Goal: Task Accomplishment & Management: Manage account settings

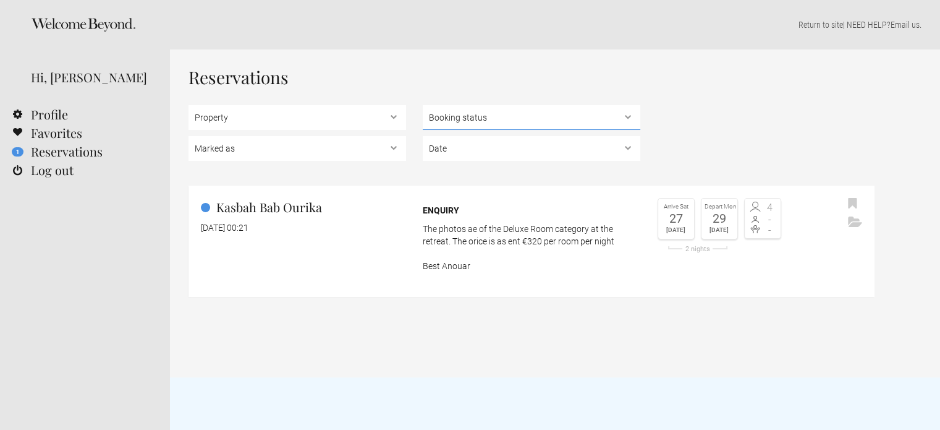
click at [487, 114] on select "Booking status Pending bookings , Confirmed bookings , Unsuccessful bookings" at bounding box center [532, 117] width 218 height 25
click at [570, 75] on h1 "Reservations" at bounding box center [532, 77] width 686 height 19
click at [516, 153] on select "Date Upcoming , In the past" at bounding box center [532, 148] width 218 height 25
click at [418, 96] on div "Reservations Property Kasbah Bab Ourika Booking status Pending bookings , Confi…" at bounding box center [532, 182] width 686 height 229
click at [457, 124] on select "Booking status Pending bookings , Confirmed bookings , Unsuccessful bookings" at bounding box center [532, 117] width 218 height 25
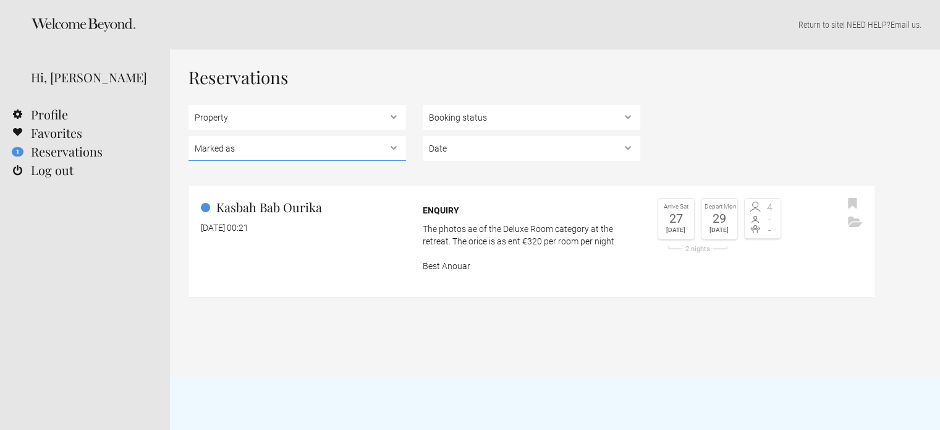
click at [284, 146] on select "Marked as Unread , Action Required , Bookmarked , Archived" at bounding box center [298, 148] width 218 height 25
click at [276, 125] on select "Property Kasbah Bab Ourika" at bounding box center [298, 117] width 218 height 25
drag, startPoint x: 801, startPoint y: 134, endPoint x: 792, endPoint y: 138, distance: 9.7
click at [801, 134] on div "Property Kasbah Bab Ourika Booking status Pending bookings , Confirmed bookings…" at bounding box center [532, 136] width 686 height 62
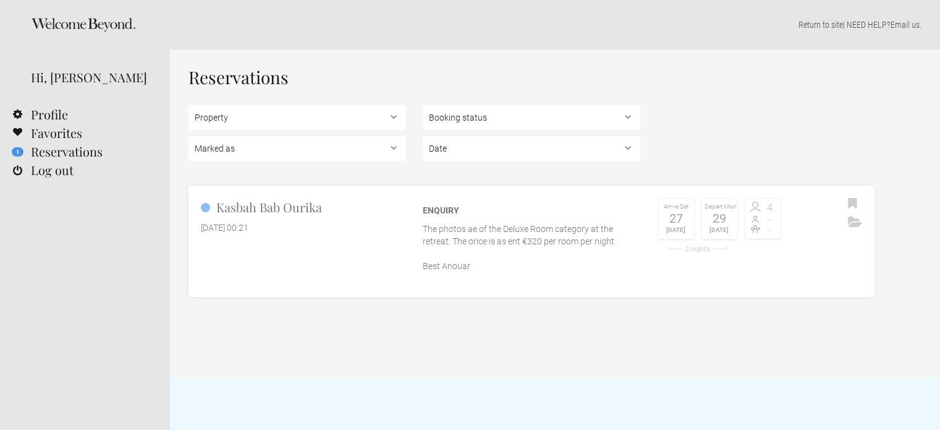
click at [665, 205] on div "Arrive Sat" at bounding box center [676, 207] width 30 height 11
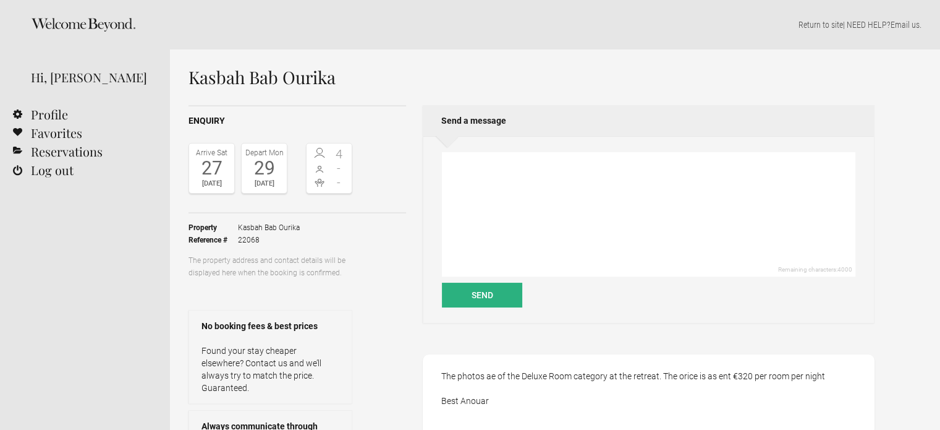
click at [205, 168] on div "27" at bounding box center [211, 168] width 39 height 19
click at [507, 192] on textarea at bounding box center [649, 214] width 414 height 124
drag, startPoint x: 566, startPoint y: 158, endPoint x: 590, endPoint y: 216, distance: 62.9
click at [567, 161] on textarea at bounding box center [649, 214] width 414 height 124
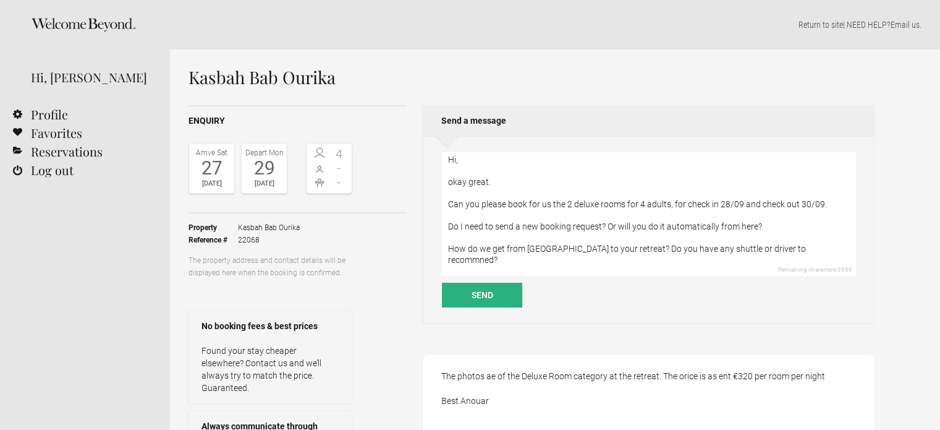
click at [494, 179] on textarea "Hi, okay great. Can you please book for us the 2 deluxe rooms for 4 adults, for…" at bounding box center [649, 214] width 414 height 124
click at [511, 271] on textarea "Hi, okay great. Can you please book for us the 2 deluxe rooms for 4 adults, for…" at bounding box center [649, 214] width 414 height 124
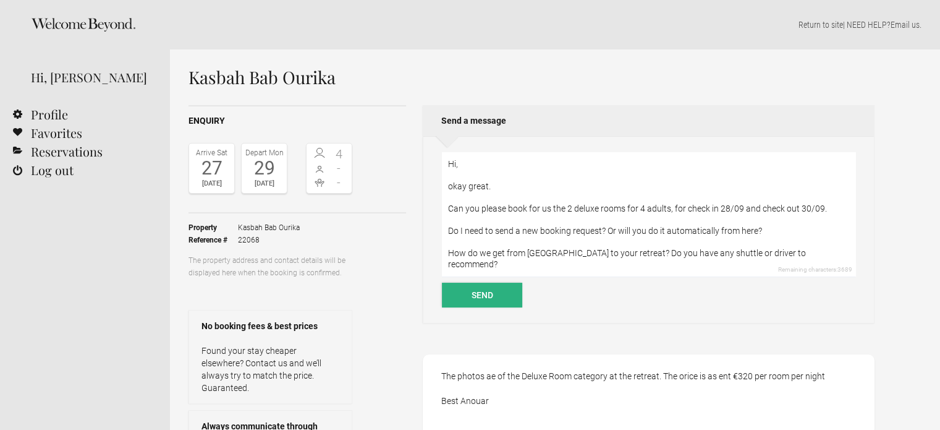
type textarea "Hi, okay great. Can you please book for us the 2 deluxe rooms for 4 adults, for…"
click at [486, 300] on button "Send" at bounding box center [482, 294] width 80 height 25
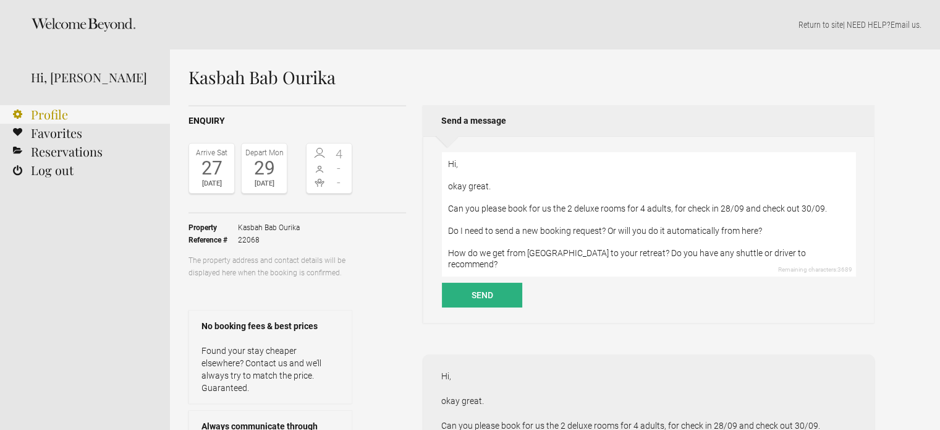
click at [40, 114] on link "Profile" at bounding box center [85, 114] width 170 height 19
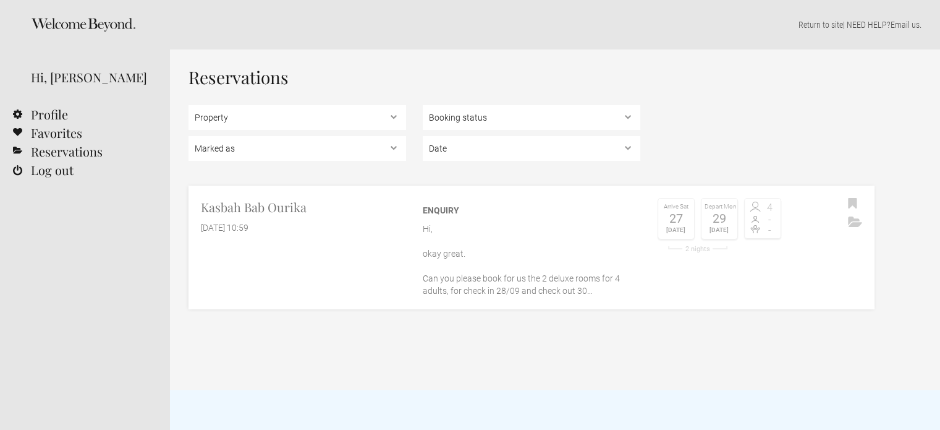
click at [531, 277] on p "Hi, okay great. Can you please book for us the 2 deluxe rooms for 4 adults, for…" at bounding box center [532, 260] width 218 height 74
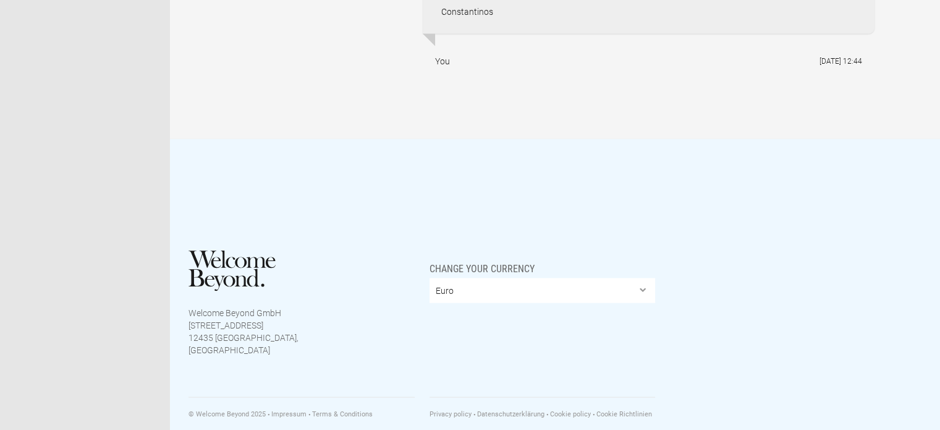
scroll to position [2148, 0]
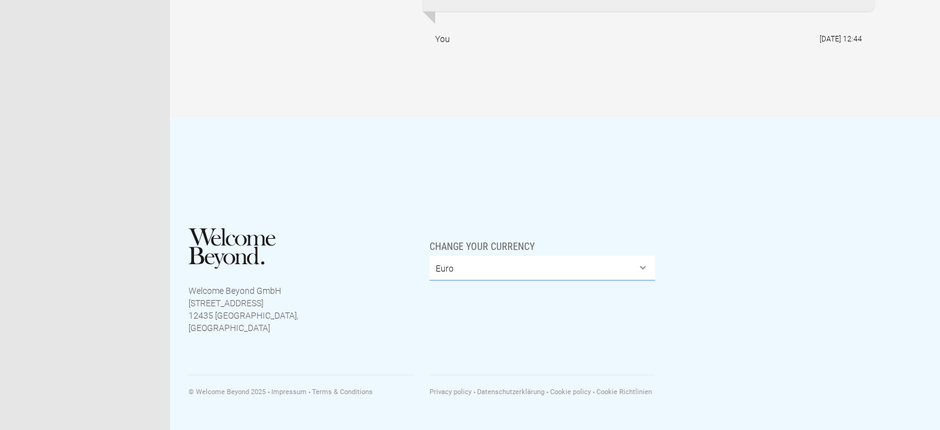
click at [498, 279] on select "Euro British Pound Sterling United States Dollar Argentine Peso Australian Doll…" at bounding box center [543, 267] width 226 height 25
click at [302, 160] on div "Welcome Beyond GmbH Karpfenteichstrasse 16 12435 Berlin, Germany Change your cu…" at bounding box center [555, 273] width 770 height 314
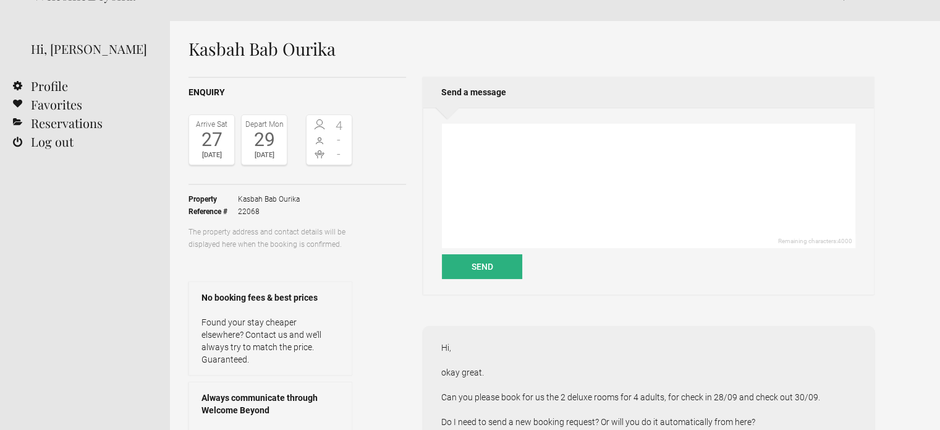
scroll to position [0, 0]
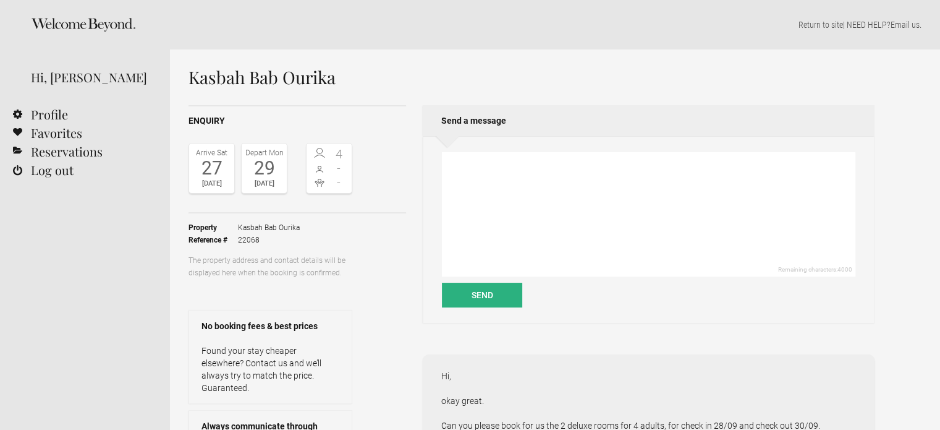
click at [85, 77] on div "Hi, [PERSON_NAME]" at bounding box center [91, 77] width 121 height 19
click at [56, 155] on link "Reservations" at bounding box center [85, 151] width 170 height 19
